Goal: Task Accomplishment & Management: Manage account settings

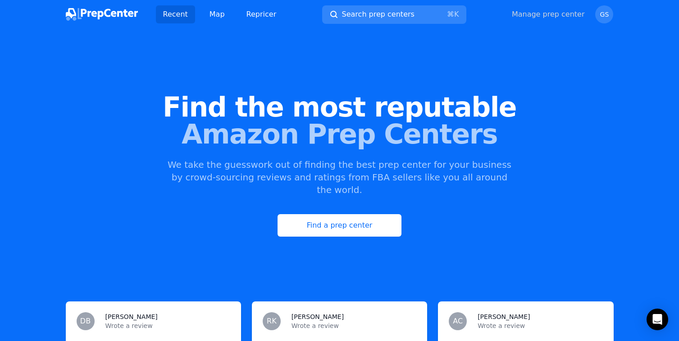
click at [559, 11] on link "Manage prep center" at bounding box center [547, 14] width 73 height 11
click at [562, 16] on link "Manage prep center" at bounding box center [547, 14] width 73 height 11
click at [555, 16] on link "Manage prep center" at bounding box center [547, 14] width 73 height 11
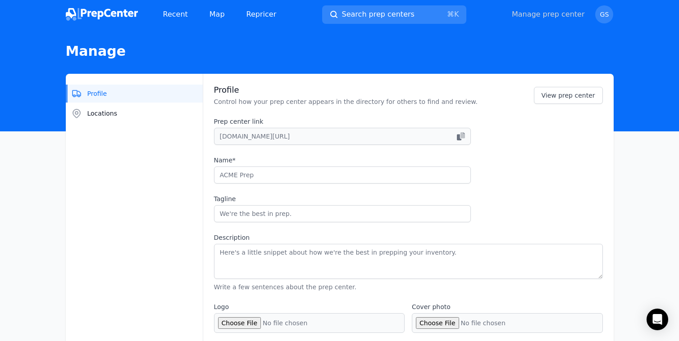
type input "Blooship"
type input "The all-in-one 3PL partner built to scale fulfillment - Tax-free state"
type textarea "Tired of disorganized prep centers with low commitment and slow delivery times?…"
type input "[DOMAIN_NAME]"
type input "6175011900"
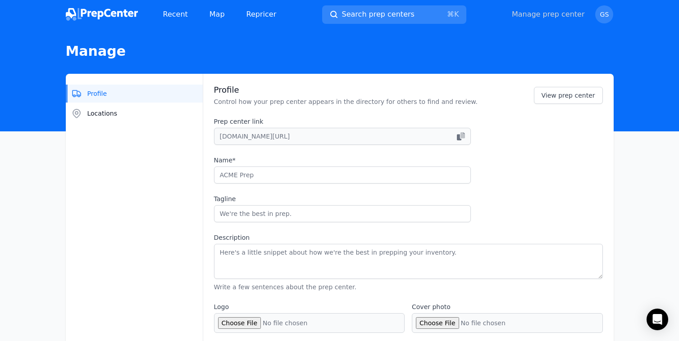
type input "[PERSON_NAME][EMAIL_ADDRESS][DOMAIN_NAME]"
checkbox input "true"
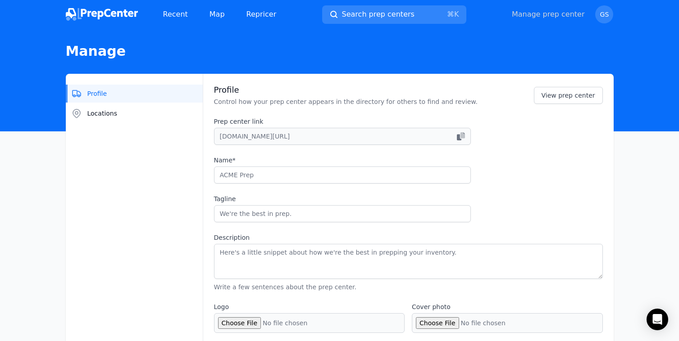
checkbox input "true"
select select "24"
type input "blooship"
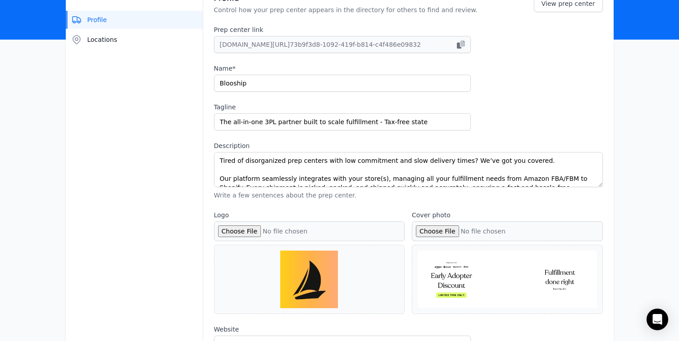
scroll to position [95, 0]
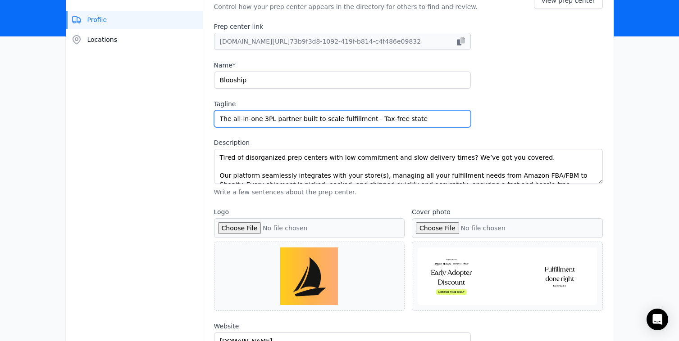
drag, startPoint x: 366, startPoint y: 118, endPoint x: 183, endPoint y: 117, distance: 182.4
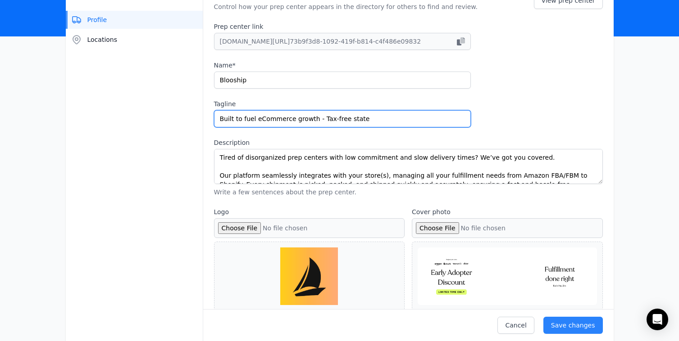
click at [320, 121] on input "Built to fuel eCommerce growth - Tax-free state" at bounding box center [342, 118] width 257 height 17
click at [319, 119] on input "Built to fuel eCommerce growth - Tax-free state" at bounding box center [342, 118] width 257 height 17
click at [385, 119] on input "Built to fuel eCommerce growth - Save with a Tax-free state" at bounding box center [342, 118] width 257 height 17
click at [394, 122] on input "Built to fuel eCommerce growth - Save with a Tax-free state" at bounding box center [342, 118] width 257 height 17
click at [389, 122] on input "Built to fuel eCommerce growth - Save with a Tax-free state" at bounding box center [342, 118] width 257 height 17
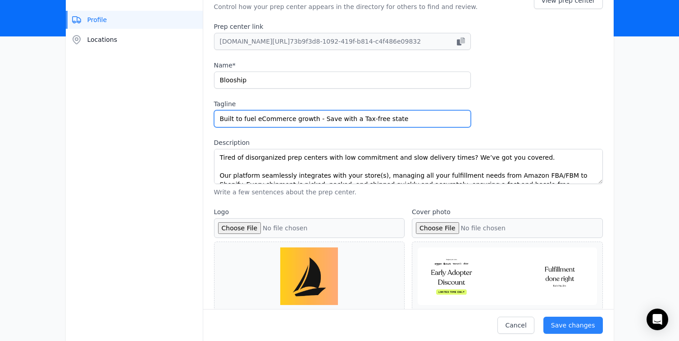
click at [389, 122] on input "Built to fuel eCommerce growth - Save with a Tax-free state" at bounding box center [342, 118] width 257 height 17
click at [348, 120] on input "Built to fuel eCommerce growth - Save with a Tax-free Prep" at bounding box center [342, 118] width 257 height 17
click at [339, 118] on input "Built to fuel eCommerce growth - Save with Tax-free Prep" at bounding box center [342, 118] width 257 height 17
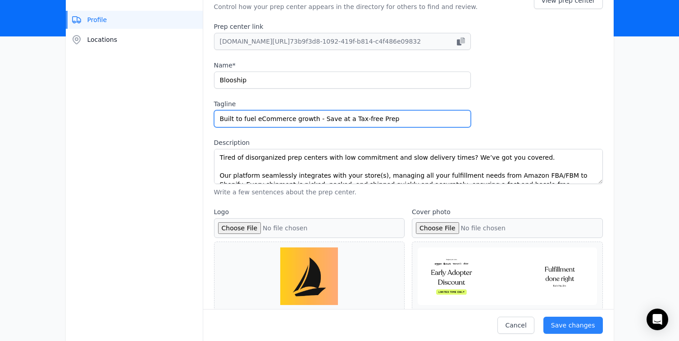
click at [388, 120] on input "Built to fuel eCommerce growth - Save at a Tax-free Prep" at bounding box center [342, 118] width 257 height 17
click at [381, 118] on input "Built to fuel eCommerce growth - Save at a Tax-free Prep" at bounding box center [342, 118] width 257 height 17
click at [349, 117] on input "Built to fuel eCommerce growth - Save at a Tax-free" at bounding box center [342, 118] width 257 height 17
click at [376, 117] on input "Built to fuel eCommerce growth - Save at a Tax-free" at bounding box center [342, 118] width 257 height 17
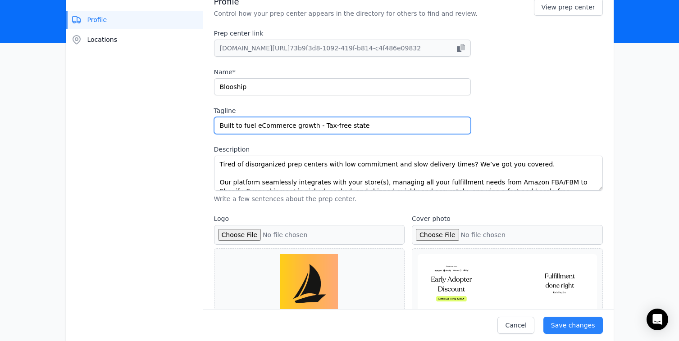
scroll to position [85, 0]
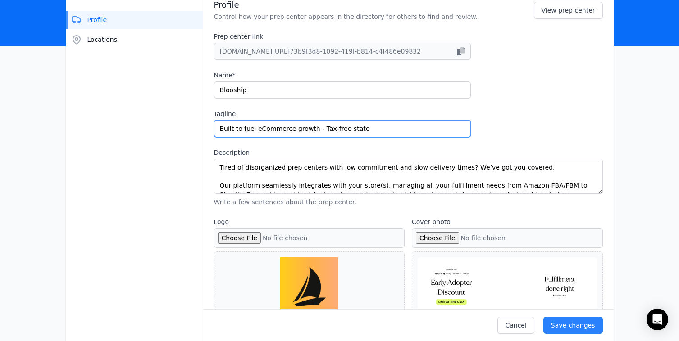
click at [334, 128] on input "Built to fuel eCommerce growth - Tax-free state" at bounding box center [342, 128] width 257 height 17
click at [360, 132] on input "Built to fuel eCommerce growth - Tax-free state" at bounding box center [342, 128] width 257 height 17
drag, startPoint x: 368, startPoint y: 130, endPoint x: 319, endPoint y: 130, distance: 49.1
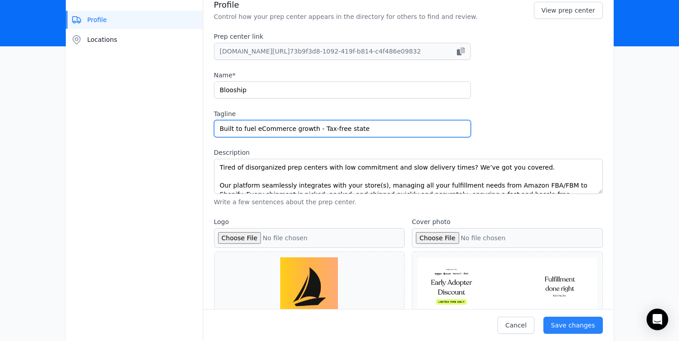
click at [319, 130] on input "Built to fuel eCommerce growth - Tax-free state" at bounding box center [342, 128] width 257 height 17
drag, startPoint x: 319, startPoint y: 130, endPoint x: 362, endPoint y: 130, distance: 42.8
click at [362, 130] on input "Built to fuel eCommerce growth - Tax-free state" at bounding box center [342, 128] width 257 height 17
paste input "tax-free state advantage"
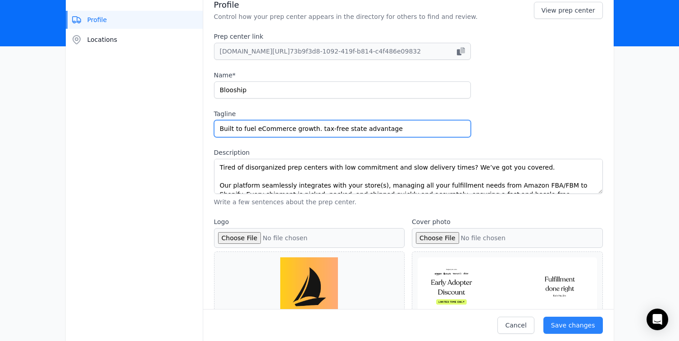
click at [317, 128] on input "Built to fuel eCommerce growth. tax-free state advantage" at bounding box center [342, 128] width 257 height 17
click at [310, 127] on input "Built to fuel eCommerce growth. Tax-free state advantage" at bounding box center [342, 128] width 257 height 17
click at [314, 130] on input "Built to fuel eCommerce growth. Tax-free state advantage" at bounding box center [342, 128] width 257 height 17
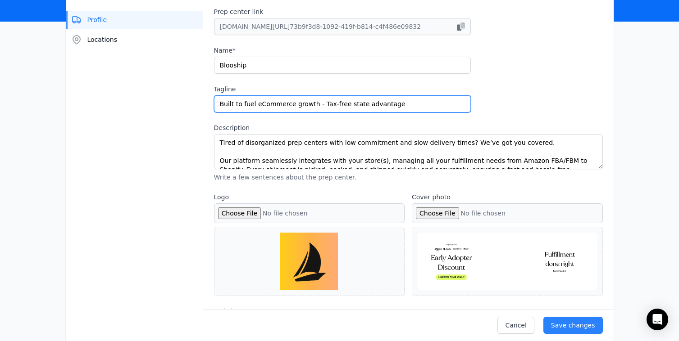
scroll to position [113, 0]
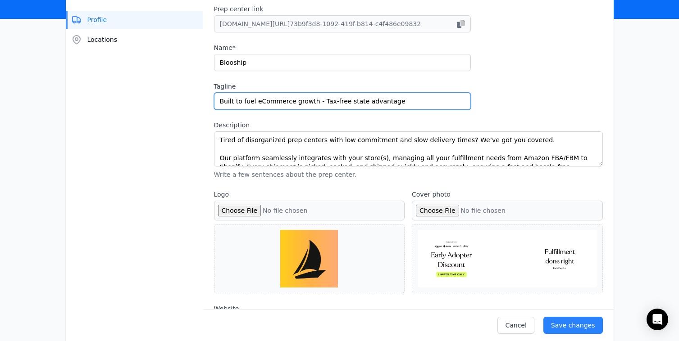
click at [423, 102] on input "Built to fuel eCommerce growth - Tax-free state advantage" at bounding box center [342, 101] width 257 height 17
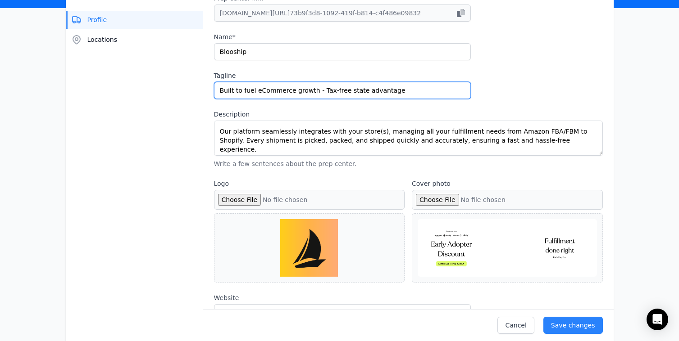
scroll to position [18, 0]
type input "Built to fuel eCommerce growth - Tax-free state advantage"
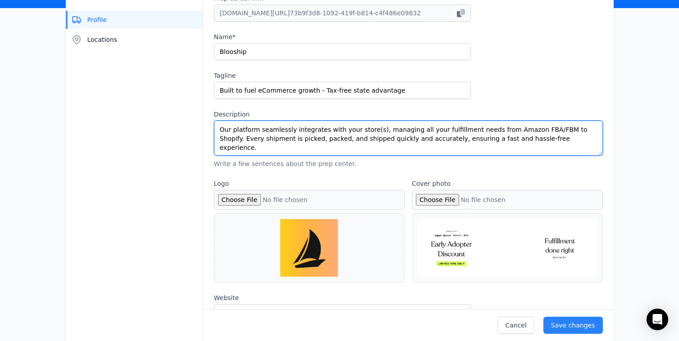
drag, startPoint x: 547, startPoint y: 130, endPoint x: 520, endPoint y: 131, distance: 26.6
click at [520, 131] on textarea "Tired of disorganized prep centers with low commitment and slow delivery times?…" at bounding box center [408, 138] width 389 height 35
click at [552, 130] on textarea "Tired of disorganized prep centers with low commitment and slow delivery times?…" at bounding box center [408, 138] width 389 height 35
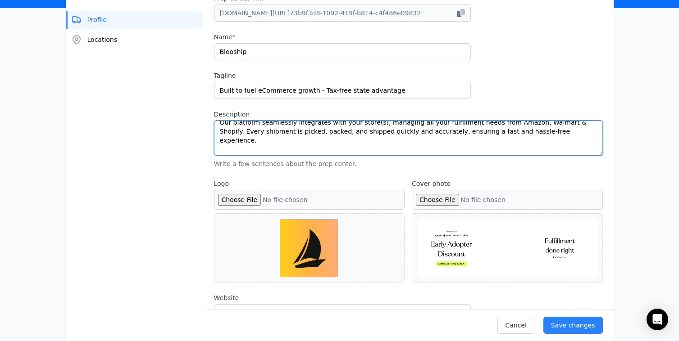
scroll to position [27, 0]
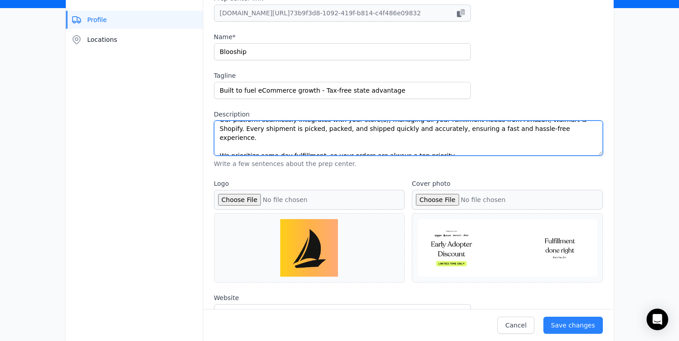
click at [342, 131] on textarea "Tired of disorganized prep centers with low commitment and slow delivery times?…" at bounding box center [408, 138] width 389 height 35
drag, startPoint x: 341, startPoint y: 130, endPoint x: 371, endPoint y: 130, distance: 30.2
click at [371, 130] on textarea "Tired of disorganized prep centers with low commitment and slow delivery times?…" at bounding box center [408, 138] width 389 height 35
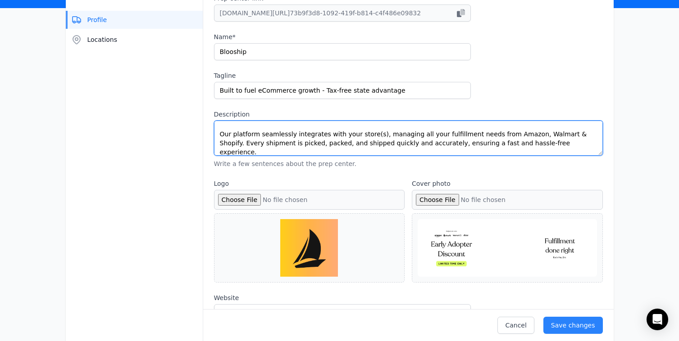
scroll to position [25, 0]
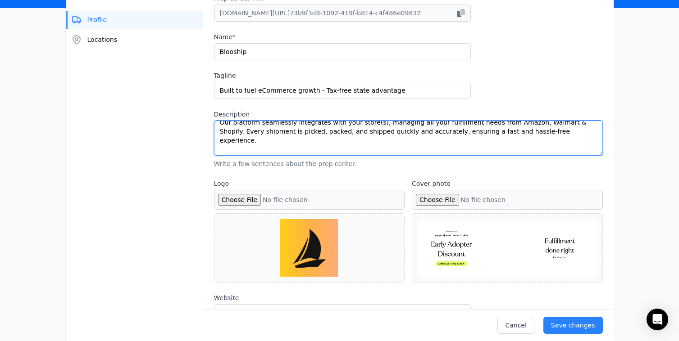
click at [342, 131] on textarea "Tired of disorganized prep centers with low commitment and slow delivery times?…" at bounding box center [408, 138] width 389 height 35
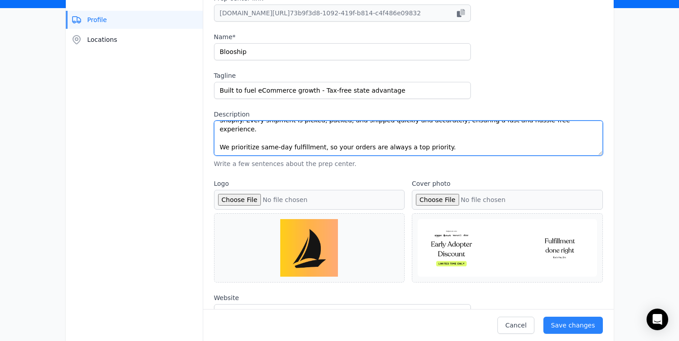
scroll to position [23, 0]
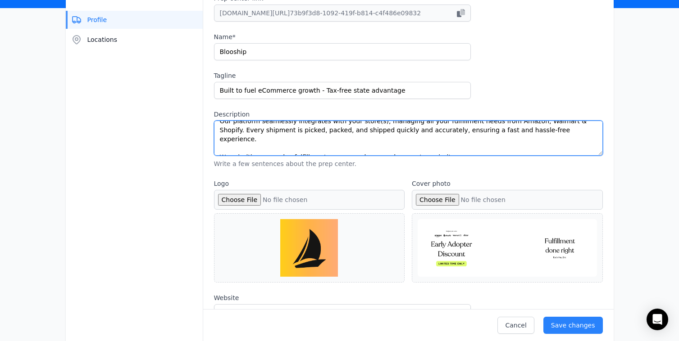
drag, startPoint x: 339, startPoint y: 133, endPoint x: 540, endPoint y: 125, distance: 201.0
click at [541, 124] on textarea "Tired of disorganized prep centers with low commitment and slow delivery times?…" at bounding box center [408, 138] width 389 height 35
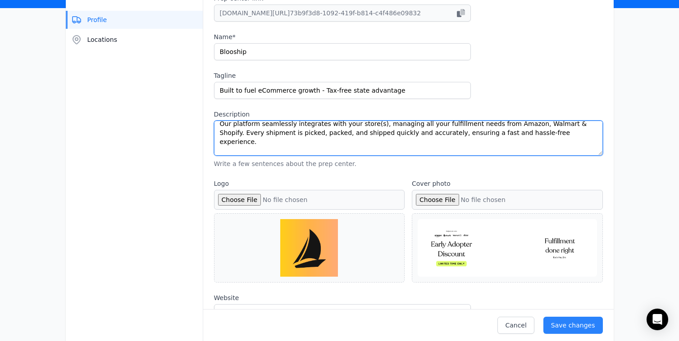
click at [532, 131] on textarea "Tired of disorganized prep centers with low commitment and slow delivery times?…" at bounding box center [408, 138] width 389 height 35
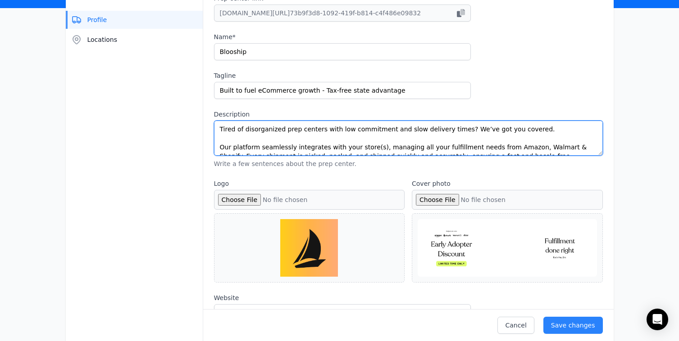
drag, startPoint x: 531, startPoint y: 131, endPoint x: 206, endPoint y: 145, distance: 325.4
click at [206, 145] on div "Profile Control how your prep center appears in the directory for others to fin…" at bounding box center [408, 286] width 410 height 673
paste textarea "integrates with your store(s) to manage fulfillment across Amazon, Walmart, and…"
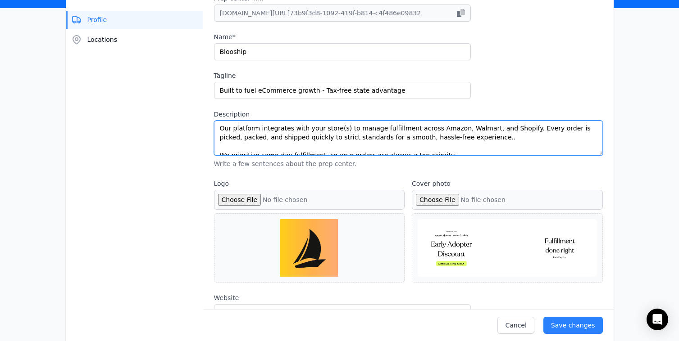
scroll to position [30, 0]
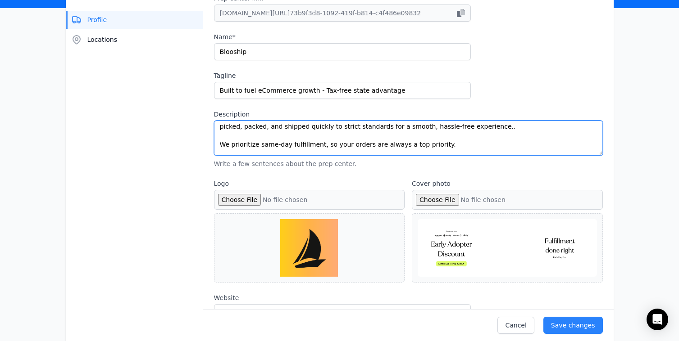
click at [391, 128] on textarea "Tired of disorganized prep centers with low commitment and slow delivery times?…" at bounding box center [408, 138] width 389 height 35
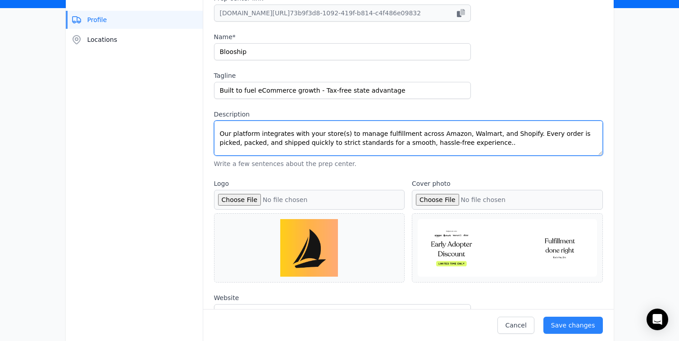
scroll to position [0, 0]
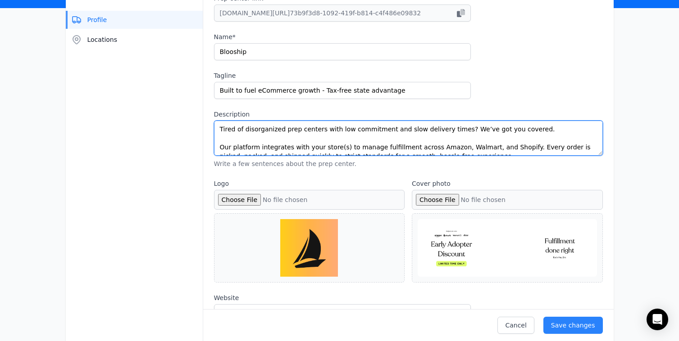
drag, startPoint x: 431, startPoint y: 127, endPoint x: 376, endPoint y: 150, distance: 59.3
click at [376, 150] on textarea "Tired of disorganized prep centers with low commitment and slow delivery times?…" at bounding box center [408, 138] width 389 height 35
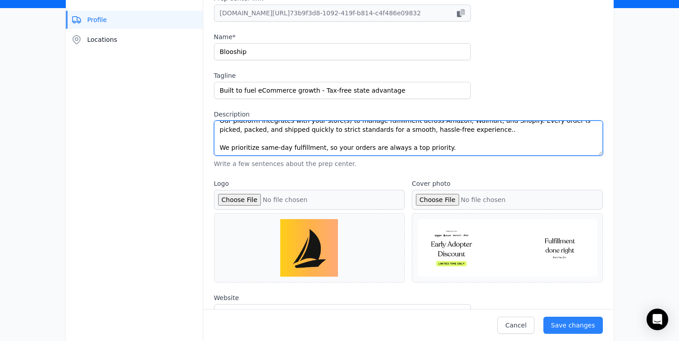
scroll to position [20, 0]
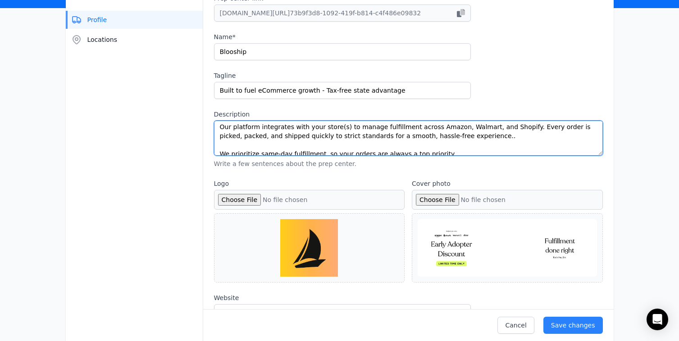
click at [375, 138] on textarea "Tired of disorganized prep centers with low commitment and slow delivery times?…" at bounding box center [408, 138] width 389 height 35
drag, startPoint x: 374, startPoint y: 138, endPoint x: 432, endPoint y: 137, distance: 58.5
click at [432, 137] on textarea "Tired of disorganized prep centers with low commitment and slow delivery times?…" at bounding box center [408, 138] width 389 height 35
click at [438, 140] on textarea "Tired of disorganized prep centers with low commitment and slow delivery times?…" at bounding box center [408, 138] width 389 height 35
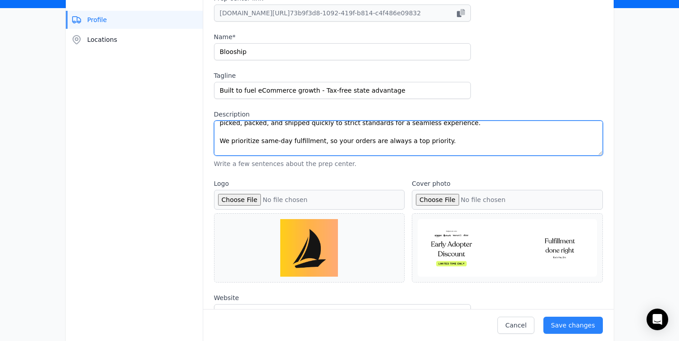
scroll to position [35, 0]
click at [222, 139] on textarea "Tired of disorganized prep centers with low commitment and slow delivery times?…" at bounding box center [408, 138] width 389 height 35
click at [220, 140] on textarea "Tired of disorganized prep centers with low commitment and slow delivery times?…" at bounding box center [408, 138] width 389 height 35
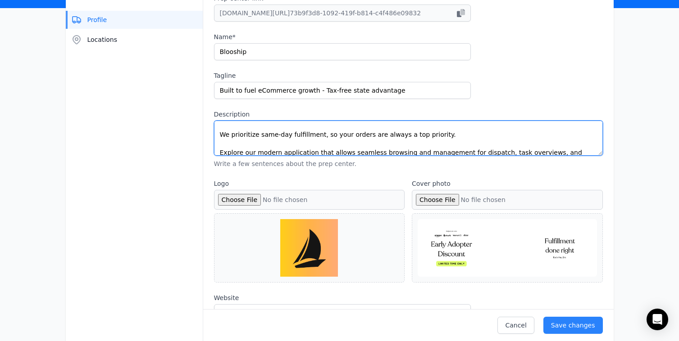
scroll to position [41, 0]
drag, startPoint x: 317, startPoint y: 137, endPoint x: 462, endPoint y: 136, distance: 145.0
click at [462, 136] on textarea "Tired of disorganized prep centers with low commitment and slow delivery times?…" at bounding box center [408, 138] width 389 height 35
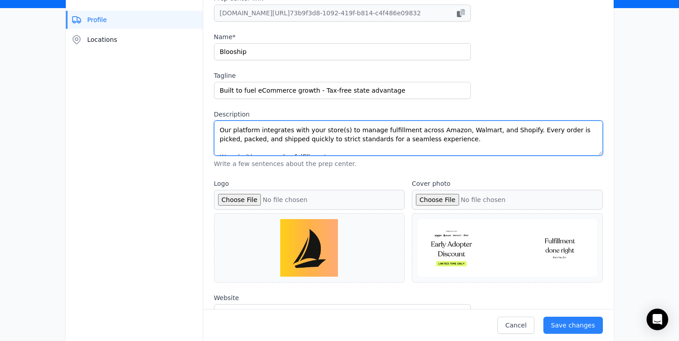
scroll to position [37, 0]
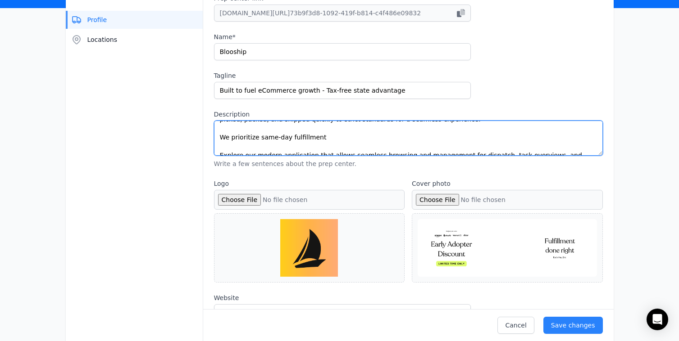
click at [216, 143] on textarea "Tired of disorganized prep centers with low commitment and slow delivery times?…" at bounding box center [408, 138] width 389 height 35
click at [218, 139] on textarea "Tired of disorganized prep centers with low commitment and slow delivery times?…" at bounding box center [408, 138] width 389 height 35
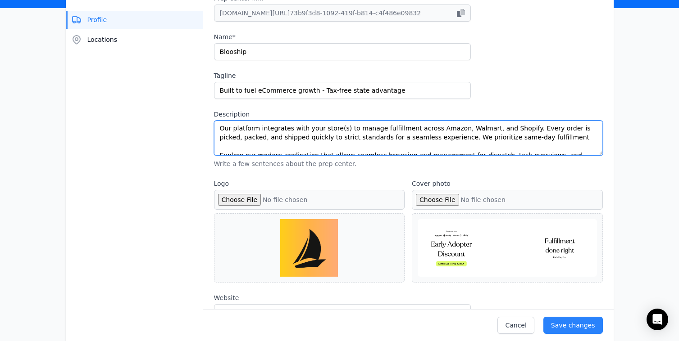
scroll to position [17, 0]
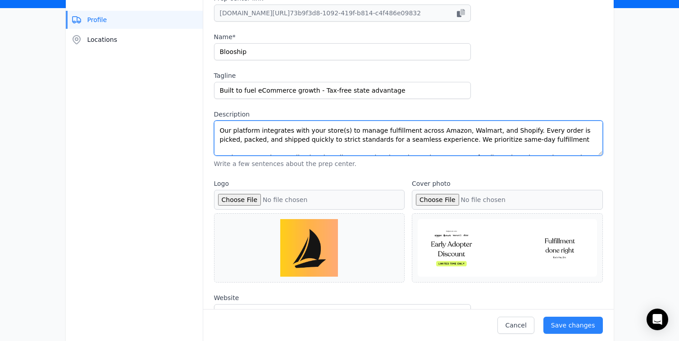
click at [347, 137] on textarea "Tired of disorganized prep centers with low commitment and slow delivery times?…" at bounding box center [408, 138] width 389 height 35
click at [484, 140] on textarea "Tired of disorganized prep centers with low commitment and slow delivery times?…" at bounding box center [408, 138] width 389 height 35
drag, startPoint x: 550, startPoint y: 139, endPoint x: 438, endPoint y: 137, distance: 112.1
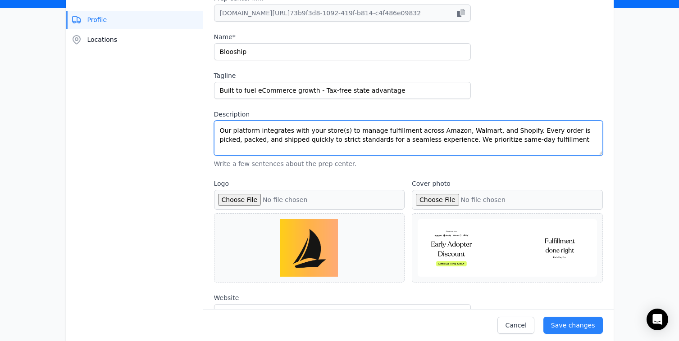
click at [438, 138] on textarea "Tired of disorganized prep centers with low commitment and slow delivery times?…" at bounding box center [408, 138] width 389 height 35
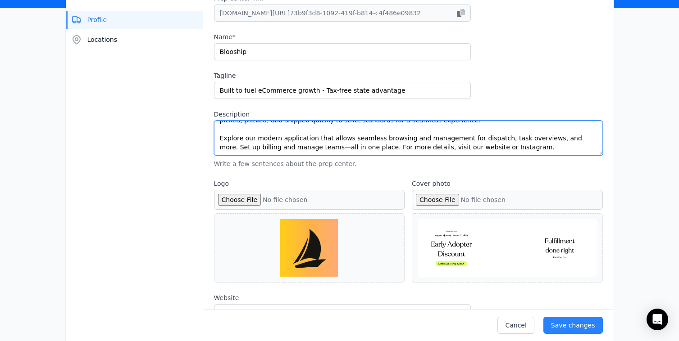
click at [273, 136] on textarea "Tired of disorganized prep centers with low commitment and slow delivery times?…" at bounding box center [408, 138] width 389 height 35
click at [374, 138] on textarea "Tired of disorganized prep centers with low commitment and slow delivery times?…" at bounding box center [408, 138] width 389 height 35
click at [482, 140] on textarea "Tired of disorganized prep centers with low commitment and slow delivery times?…" at bounding box center [408, 138] width 389 height 35
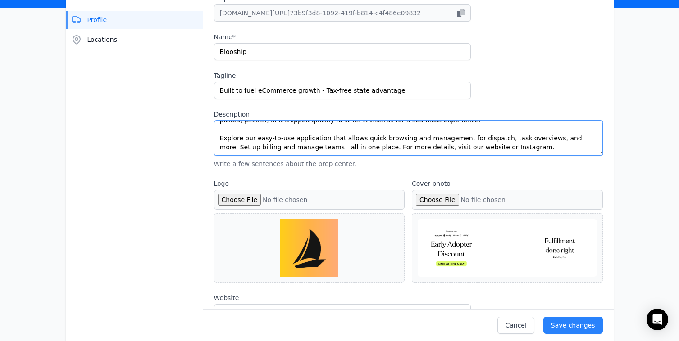
click at [482, 140] on textarea "Tired of disorganized prep centers with low commitment and slow delivery times?…" at bounding box center [408, 138] width 389 height 35
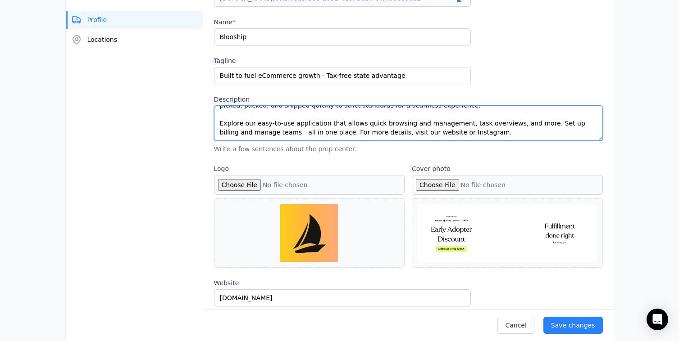
scroll to position [141, 0]
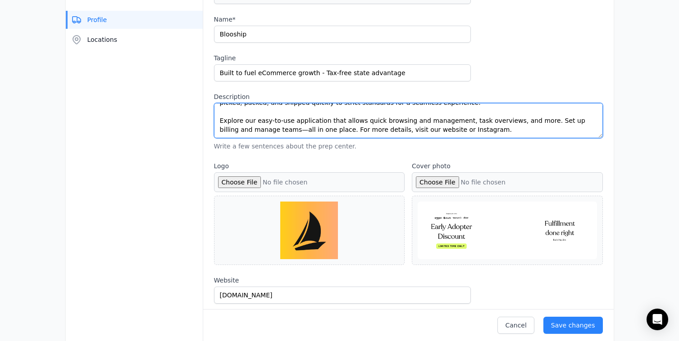
drag, startPoint x: 460, startPoint y: 131, endPoint x: 364, endPoint y: 127, distance: 96.4
click at [364, 127] on textarea "Tired of disorganized prep centers with low commitment and slow delivery times?…" at bounding box center [408, 120] width 389 height 35
click at [315, 131] on textarea "Tired of disorganized prep centers with low commitment and slow delivery times?…" at bounding box center [408, 120] width 389 height 35
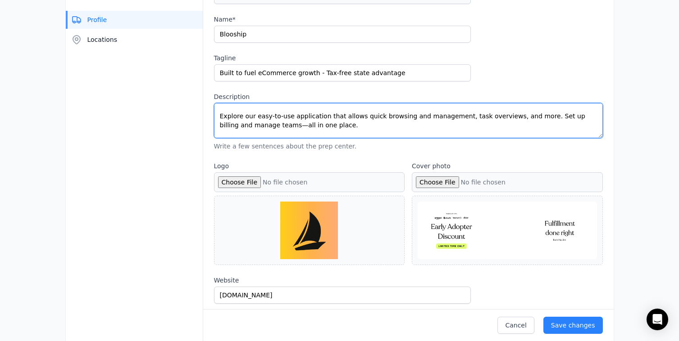
scroll to position [50, 0]
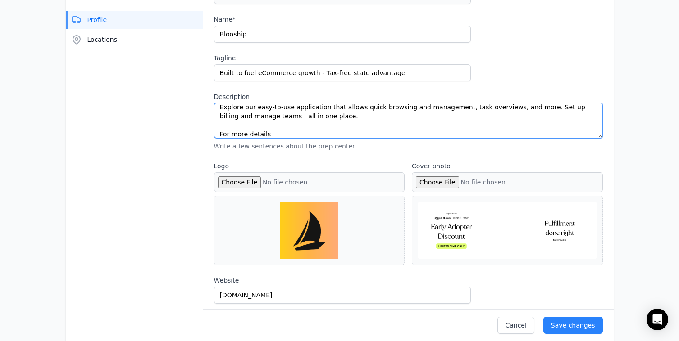
click at [309, 134] on textarea "Tired of disorganized prep centers with low commitment and slow delivery times?…" at bounding box center [408, 120] width 389 height 35
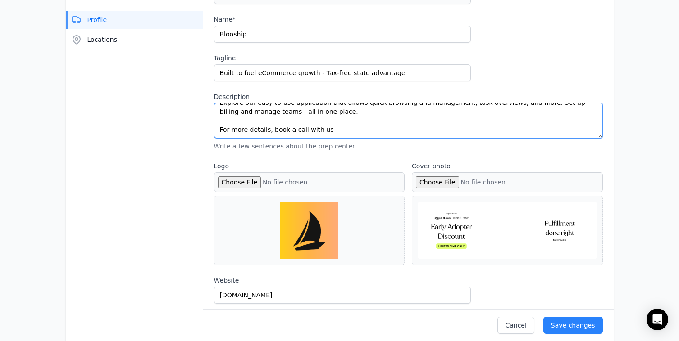
drag, startPoint x: 267, startPoint y: 134, endPoint x: 215, endPoint y: 128, distance: 52.1
click at [215, 128] on textarea "Tired of disorganized prep centers with low commitment and slow delivery times?…" at bounding box center [408, 120] width 389 height 35
click at [321, 130] on textarea "Tired of disorganized prep centers with low commitment and slow delivery times?…" at bounding box center [408, 120] width 389 height 35
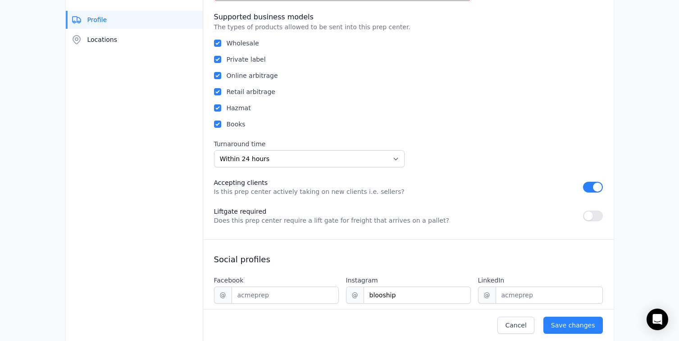
scroll to position [527, 0]
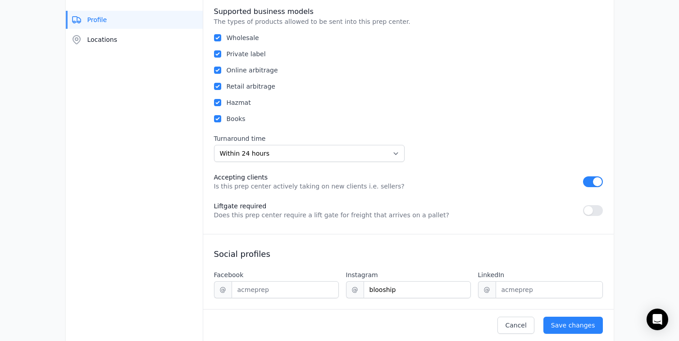
type textarea "Tired of disorganized prep centers with low commitment and slow delivery times?…"
click at [273, 147] on select "Unknown Within 24 hours 24 to 48 hours 48 to 72 hours Over 72 hours" at bounding box center [309, 153] width 191 height 17
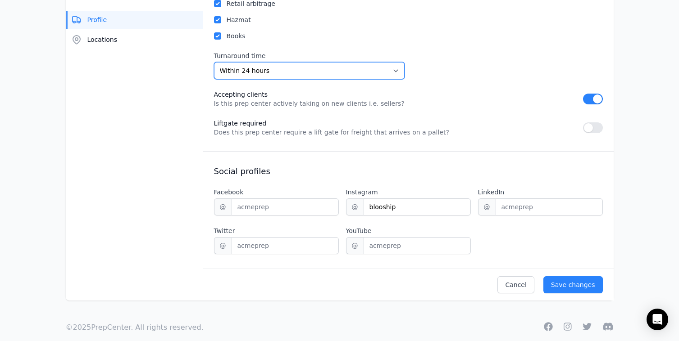
scroll to position [623, 0]
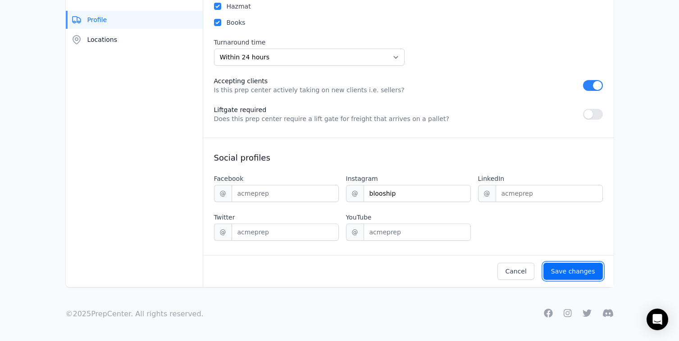
click at [579, 274] on div "Save changes" at bounding box center [573, 271] width 44 height 9
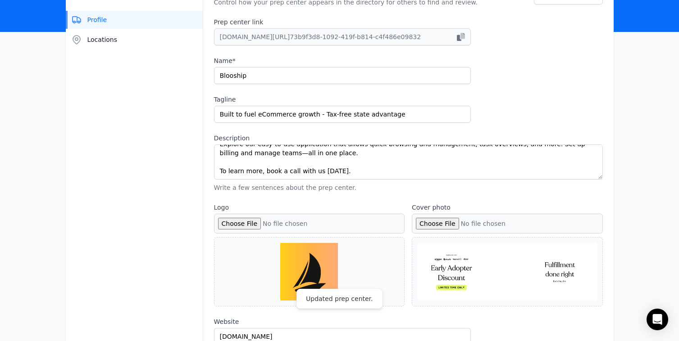
scroll to position [0, 0]
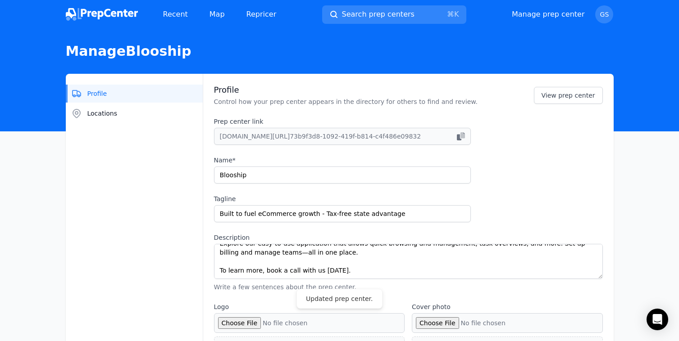
click at [85, 20] on img at bounding box center [102, 14] width 72 height 13
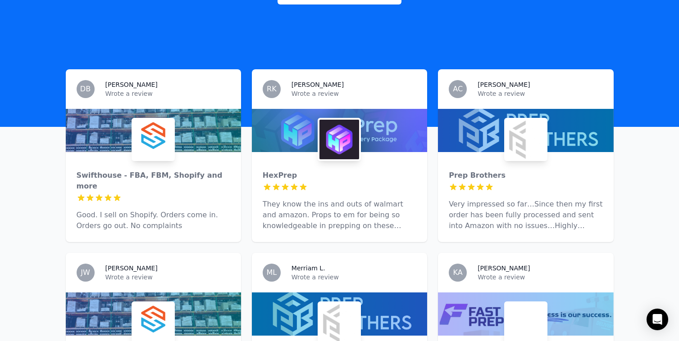
scroll to position [235, 0]
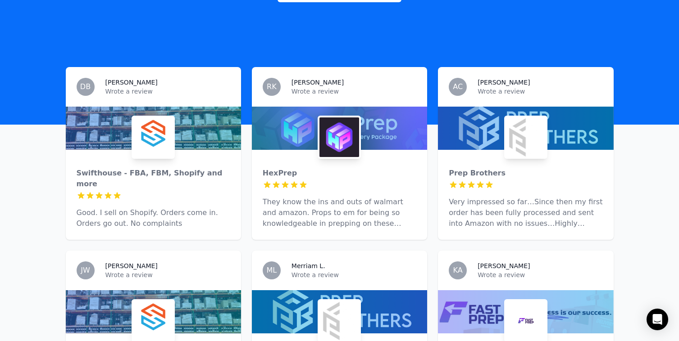
click at [355, 181] on div at bounding box center [340, 185] width 154 height 9
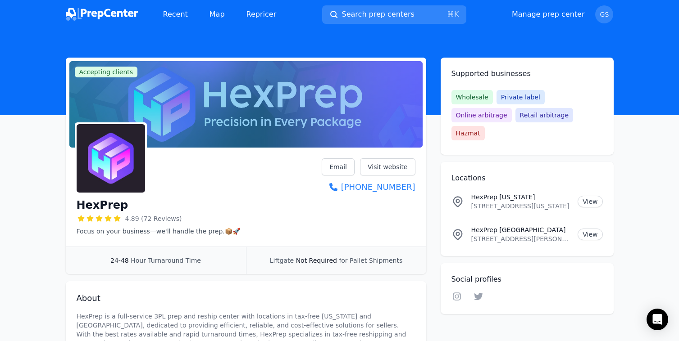
scroll to position [3, 0]
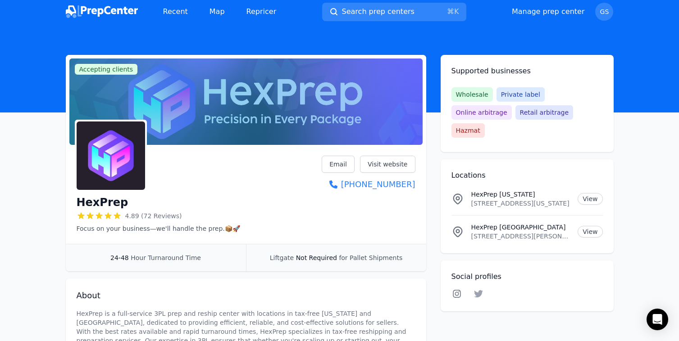
click at [455, 290] on icon at bounding box center [457, 294] width 8 height 8
click at [609, 7] on span "GS" at bounding box center [604, 12] width 18 height 18
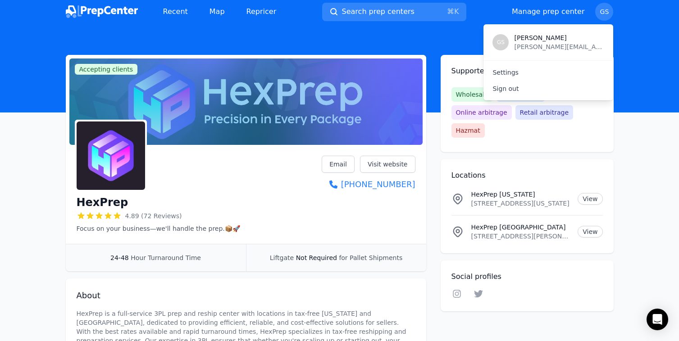
click at [519, 45] on span "[PERSON_NAME][EMAIL_ADDRESS][DOMAIN_NAME]" at bounding box center [559, 46] width 90 height 9
click at [377, 5] on button "Search prep centers ⌘ K" at bounding box center [394, 12] width 144 height 18
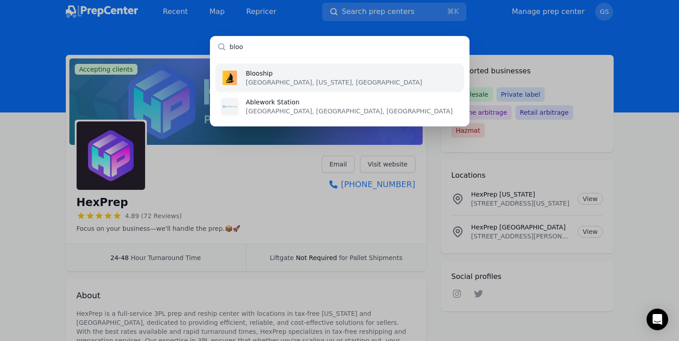
type input "bloo"
click at [361, 79] on li "Blooship [GEOGRAPHIC_DATA], [US_STATE], [GEOGRAPHIC_DATA]" at bounding box center [339, 77] width 249 height 29
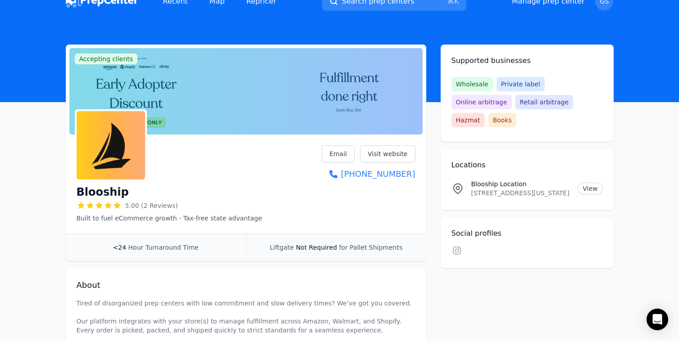
scroll to position [11, 0]
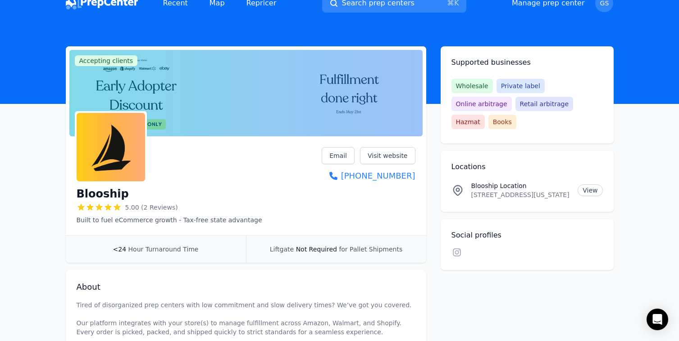
click at [309, 249] on span "Not Required" at bounding box center [316, 249] width 41 height 7
click at [240, 243] on div "<24 Hour Turnaround Time" at bounding box center [156, 249] width 180 height 27
click at [191, 252] on span "Hour Turnaround Time" at bounding box center [163, 249] width 70 height 7
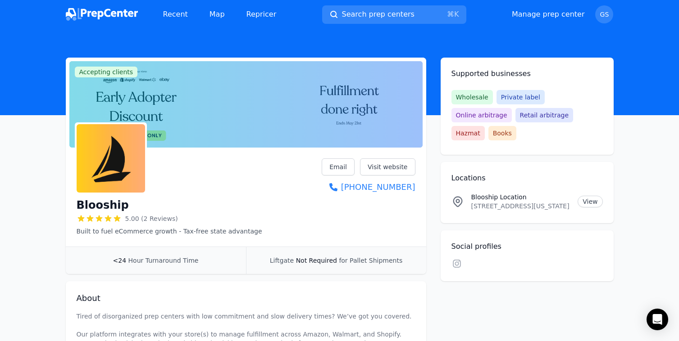
click at [270, 137] on div at bounding box center [245, 104] width 353 height 86
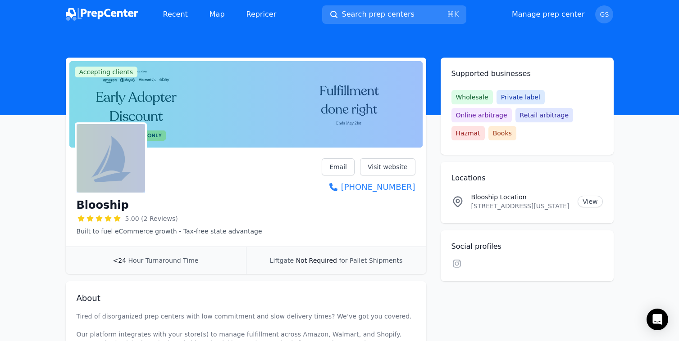
click at [270, 137] on div at bounding box center [245, 104] width 353 height 86
